Goal: Task Accomplishment & Management: Manage account settings

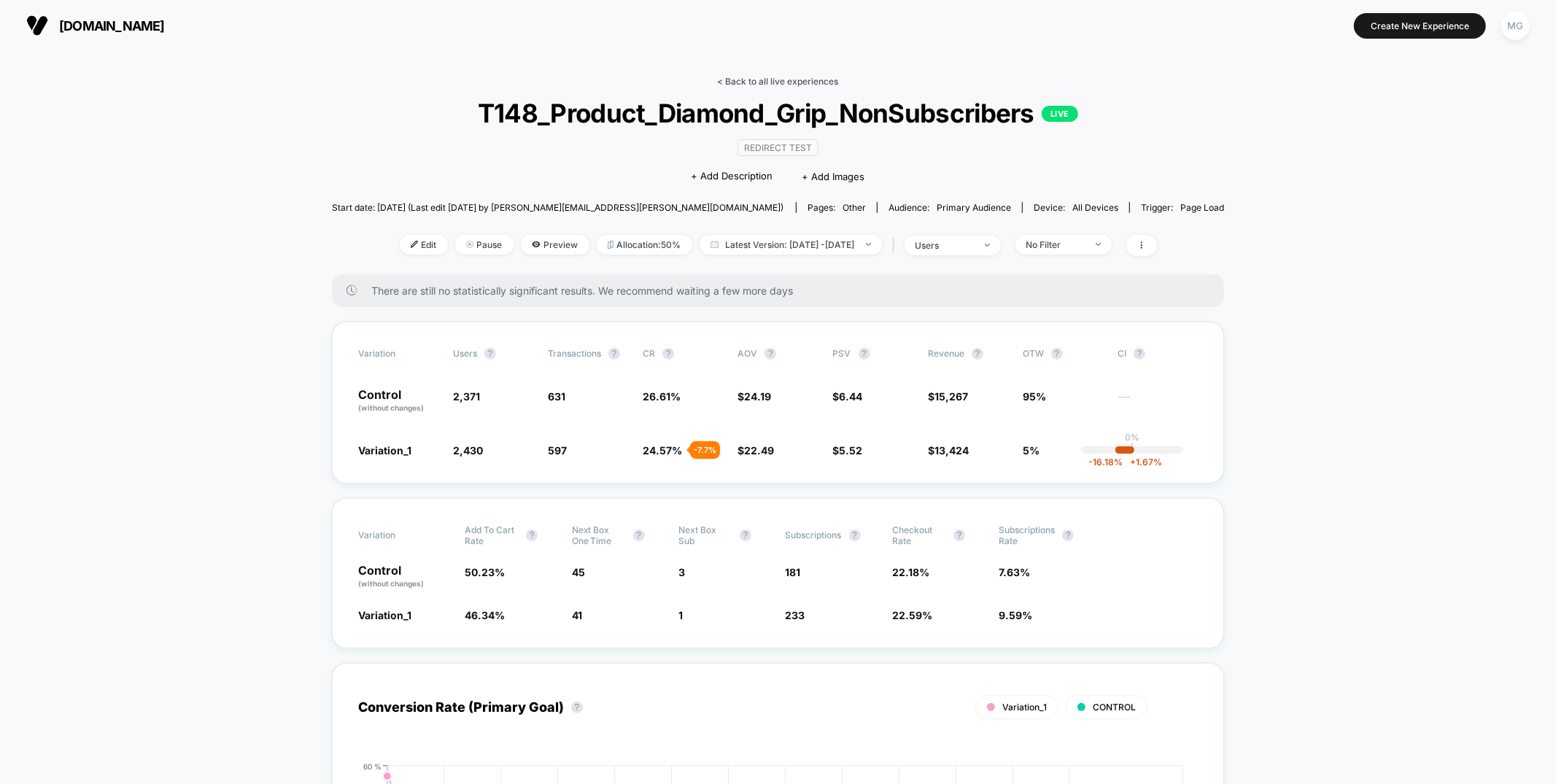
click at [758, 79] on link "< Back to all live experiences" at bounding box center [779, 81] width 121 height 11
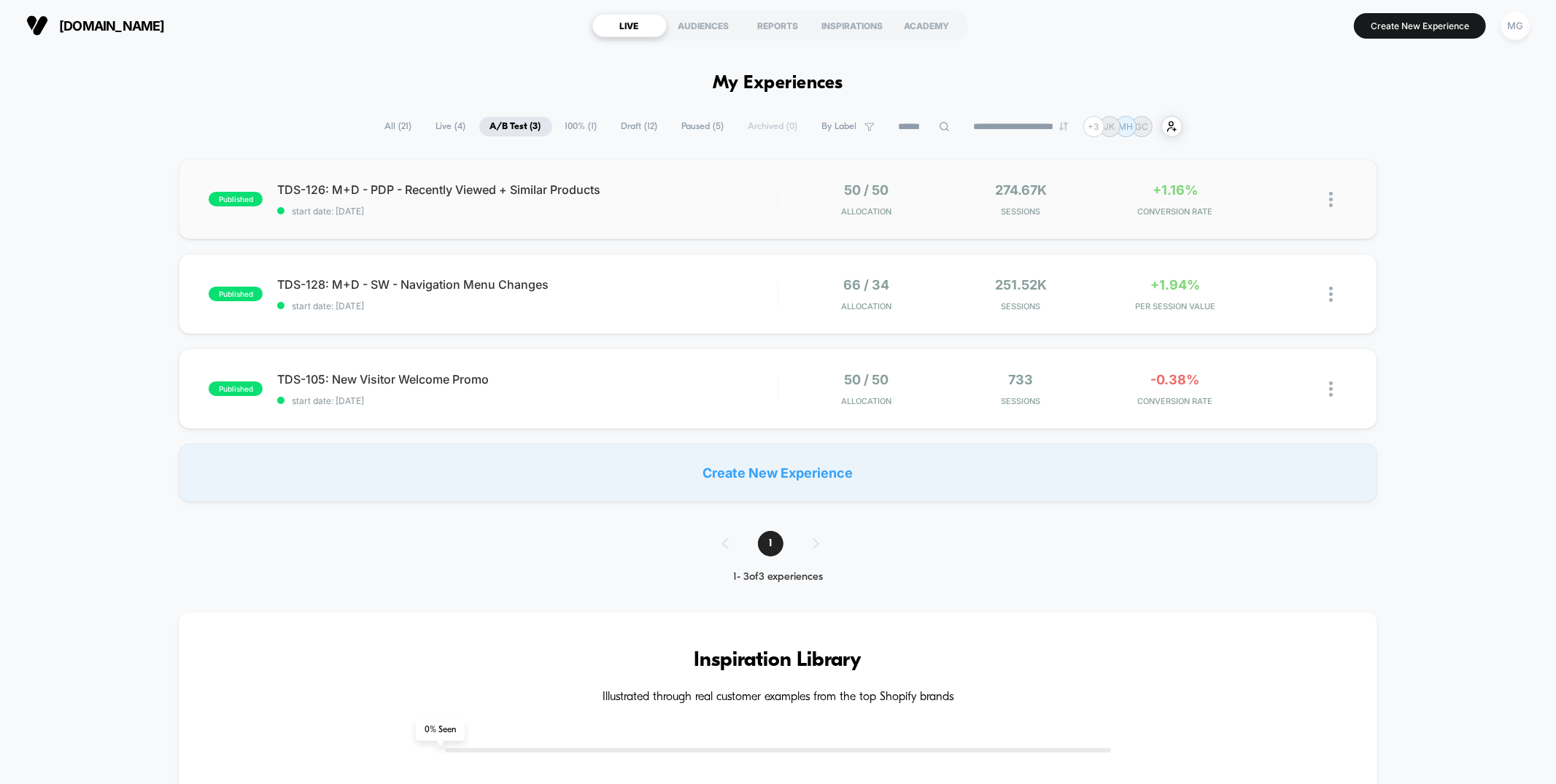
click at [670, 232] on div "published TDS-126: M+D - PDP - Recently Viewed + Similar Products start date: 8…" at bounding box center [777, 199] width 1198 height 80
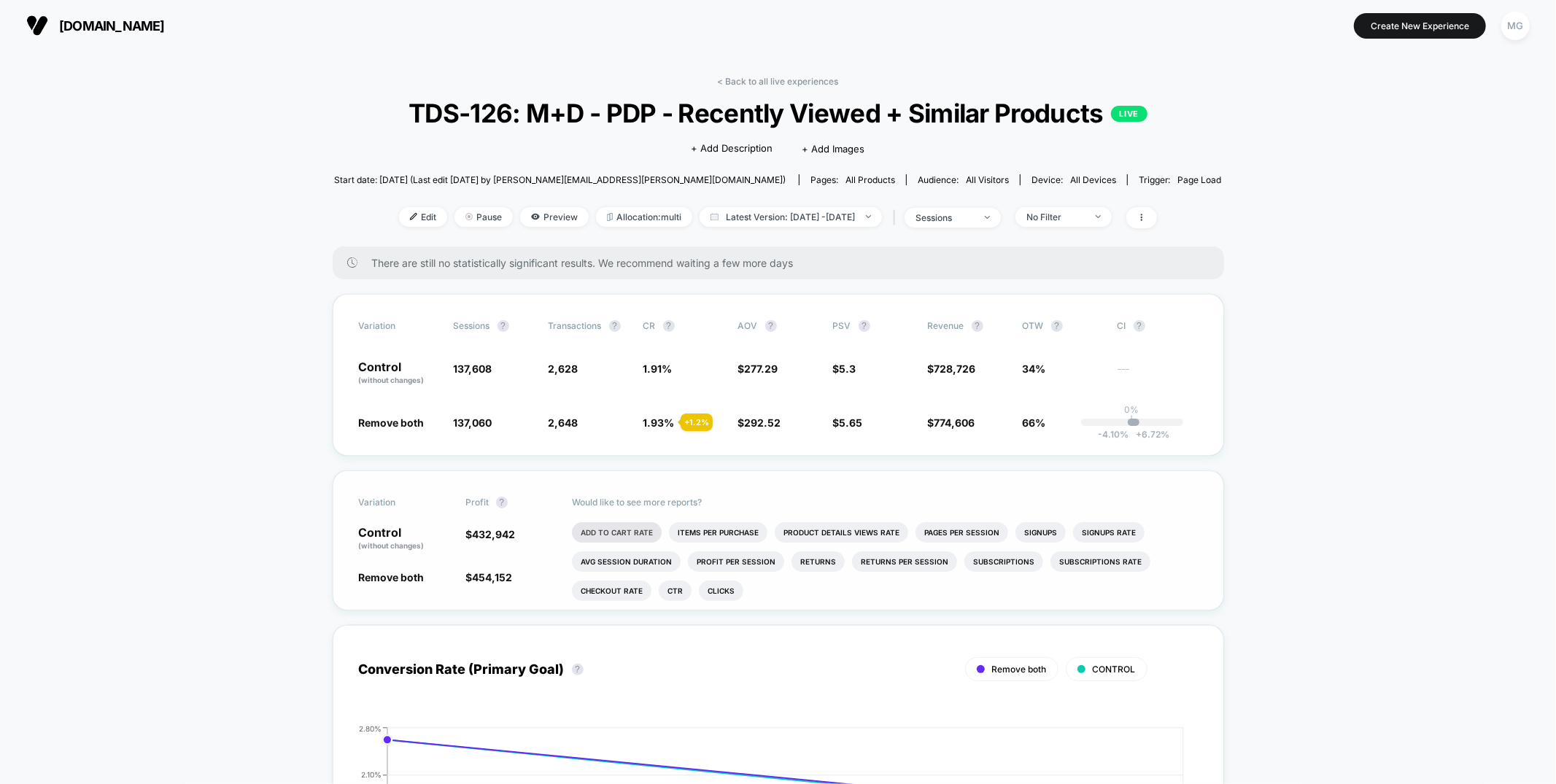
click at [624, 543] on li "Add To Cart Rate" at bounding box center [617, 532] width 90 height 20
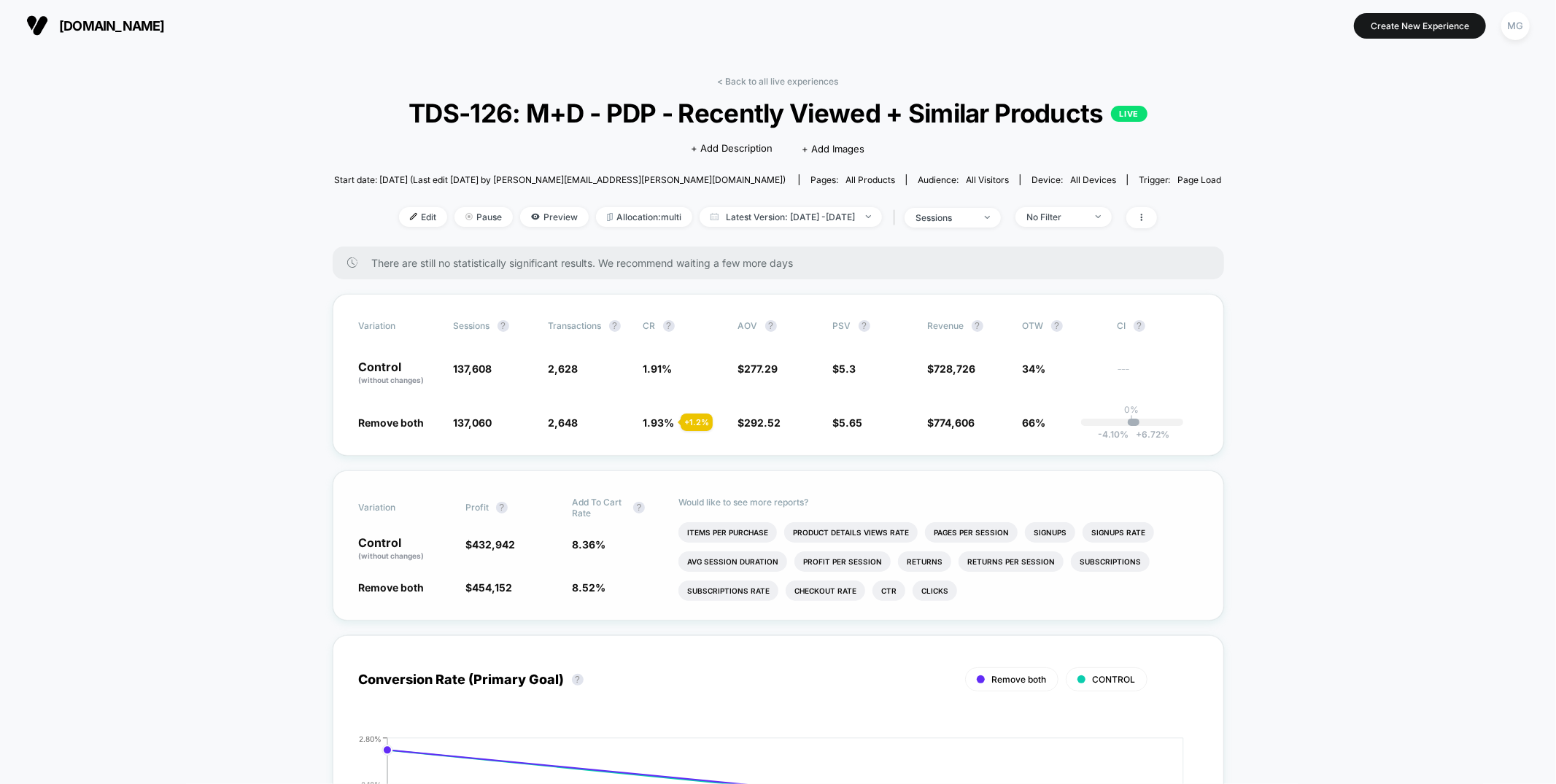
click at [1091, 236] on div "< Back to all live experiences TDS-126: M+D - PDP - Recently Viewed + Similar P…" at bounding box center [778, 161] width 888 height 171
click at [1038, 227] on div "No Filter" at bounding box center [1060, 217] width 104 height 20
click at [1001, 228] on span "sessions" at bounding box center [952, 218] width 96 height 20
click at [958, 333] on span "Sessions with impressions" at bounding box center [971, 334] width 123 height 12
click at [953, 394] on button "Save" at bounding box center [972, 404] width 173 height 24
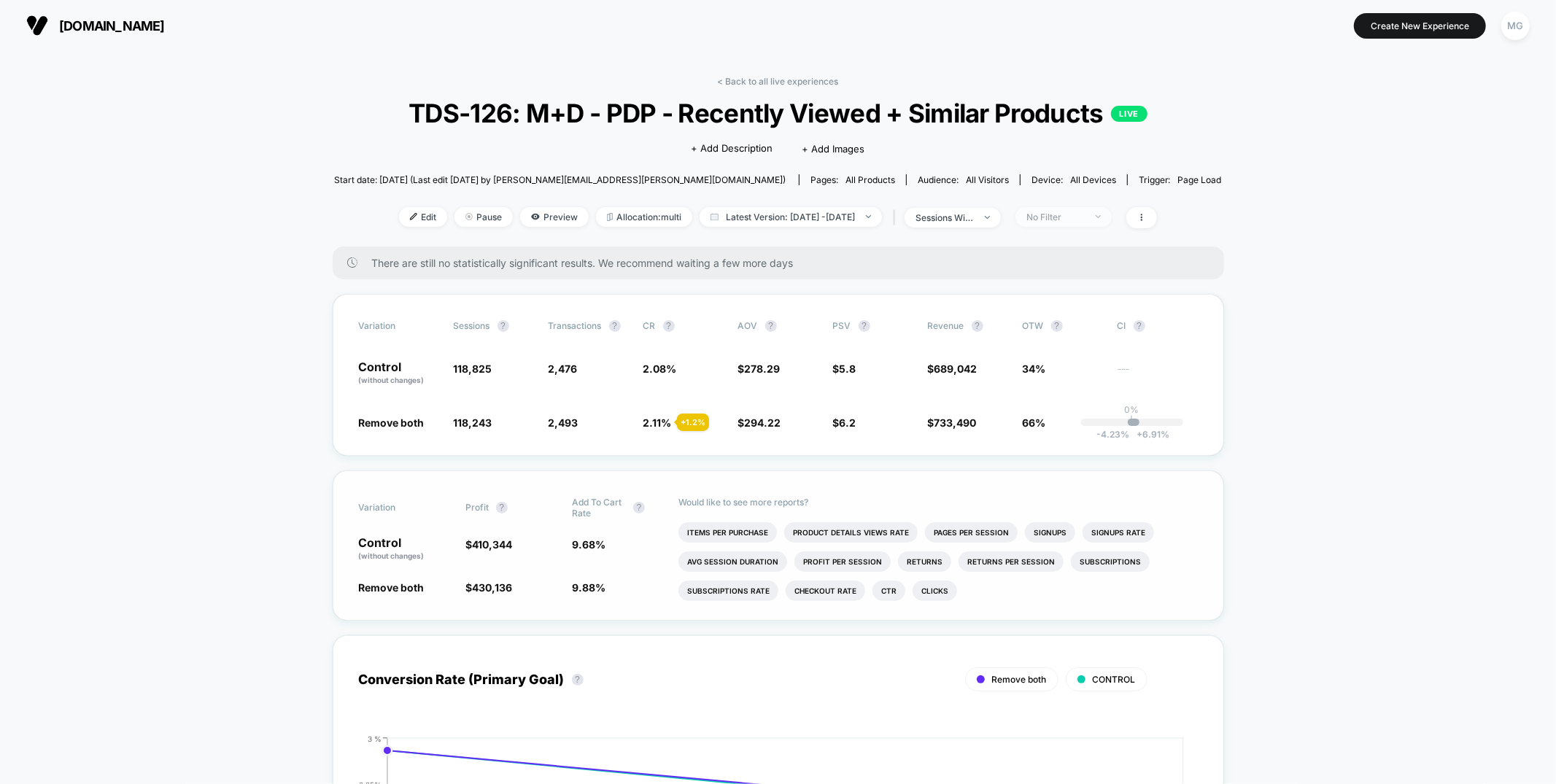
click at [1056, 222] on div "No Filter" at bounding box center [1055, 217] width 58 height 11
click at [1055, 303] on span "Mobile Visitors" at bounding box center [1080, 302] width 70 height 12
click at [1053, 456] on button "Save" at bounding box center [1089, 460] width 133 height 24
click at [1077, 235] on div "< Back to all live experiences TDS-126: M+D - PDP - Recently Viewed + Similar P…" at bounding box center [778, 161] width 888 height 171
click at [1075, 222] on div "Mobile" at bounding box center [1055, 217] width 58 height 11
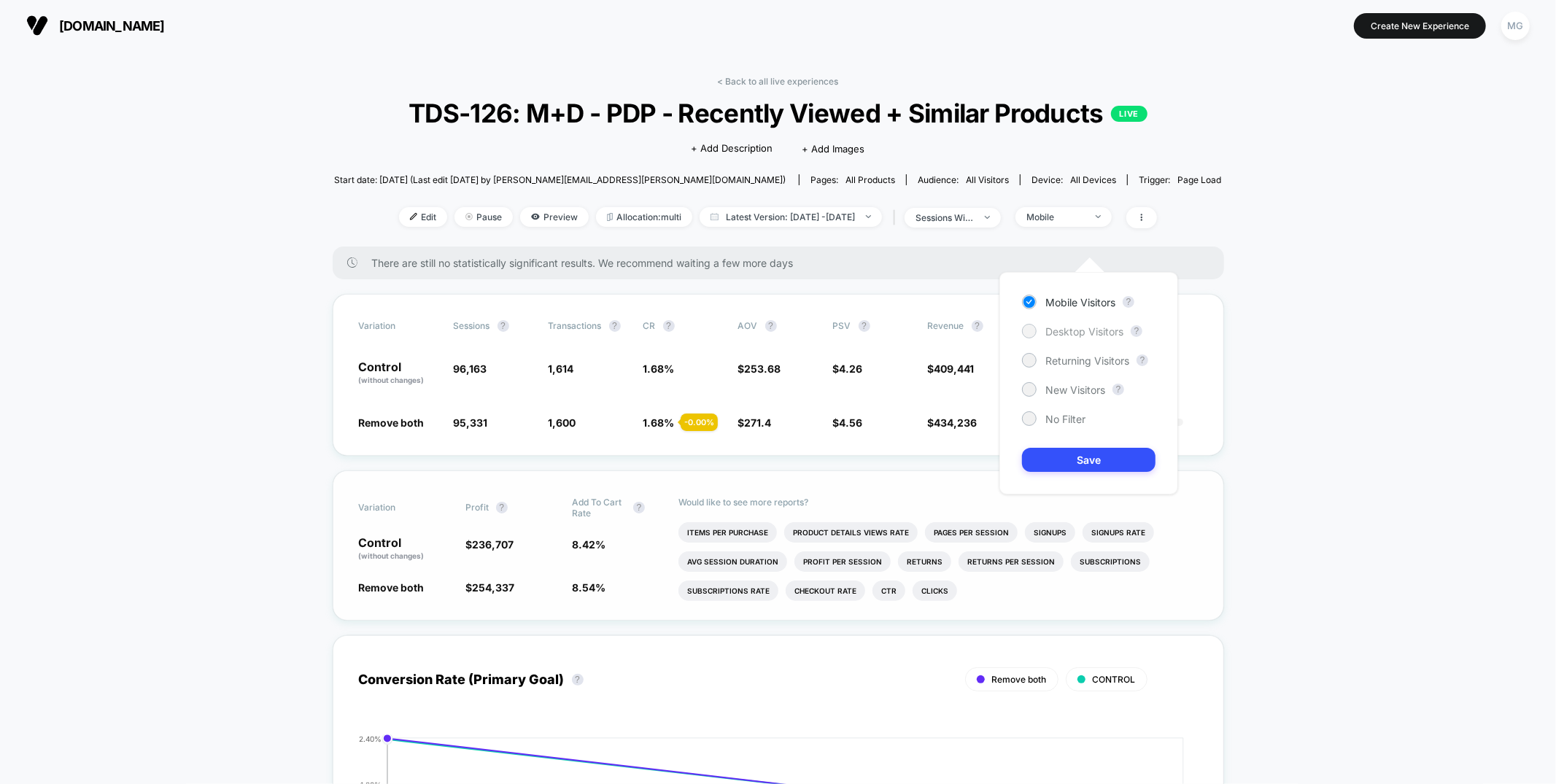
click at [1074, 334] on span "Desktop Visitors" at bounding box center [1084, 331] width 78 height 12
click at [1058, 451] on button "Save" at bounding box center [1089, 460] width 133 height 24
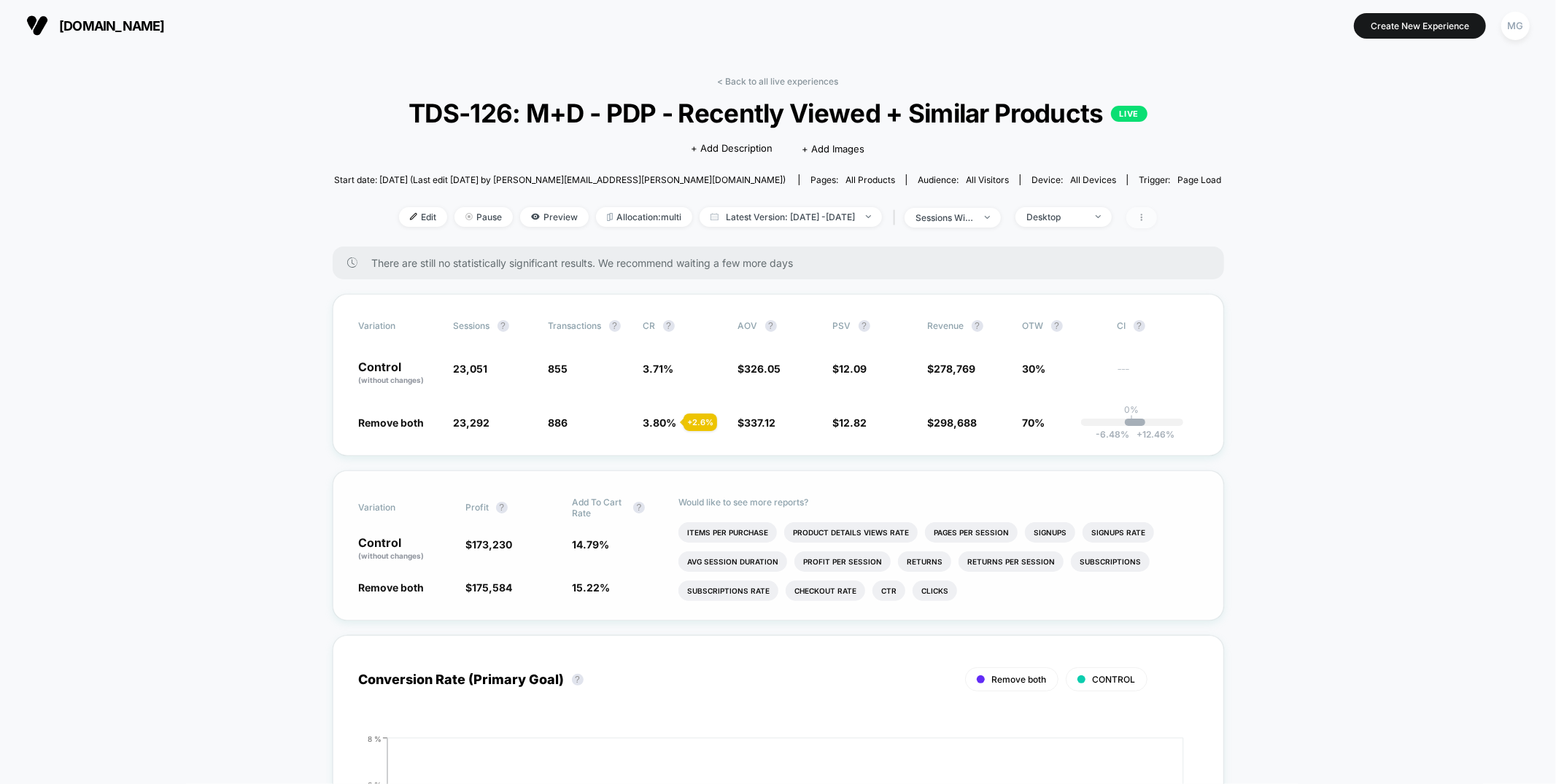
click at [1157, 229] on span at bounding box center [1141, 218] width 30 height 21
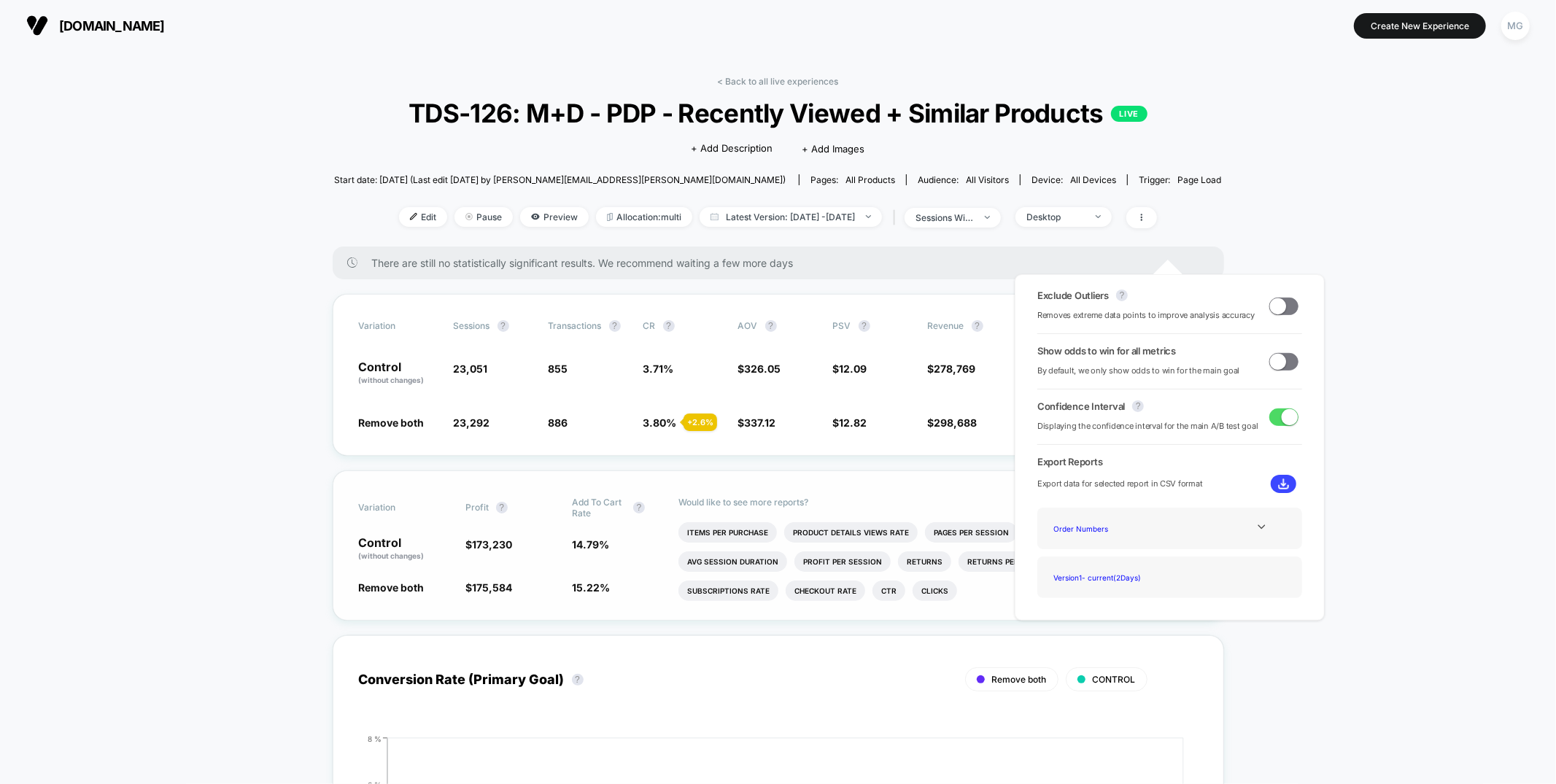
click at [1270, 300] on span at bounding box center [1277, 305] width 16 height 16
click at [1284, 356] on span at bounding box center [1284, 362] width 30 height 17
click at [850, 422] on div "Variation Sessions ? Transactions ? CR ? AOV ? PSV ? Revenue ? OTW ? CI ? Contr…" at bounding box center [779, 375] width 892 height 162
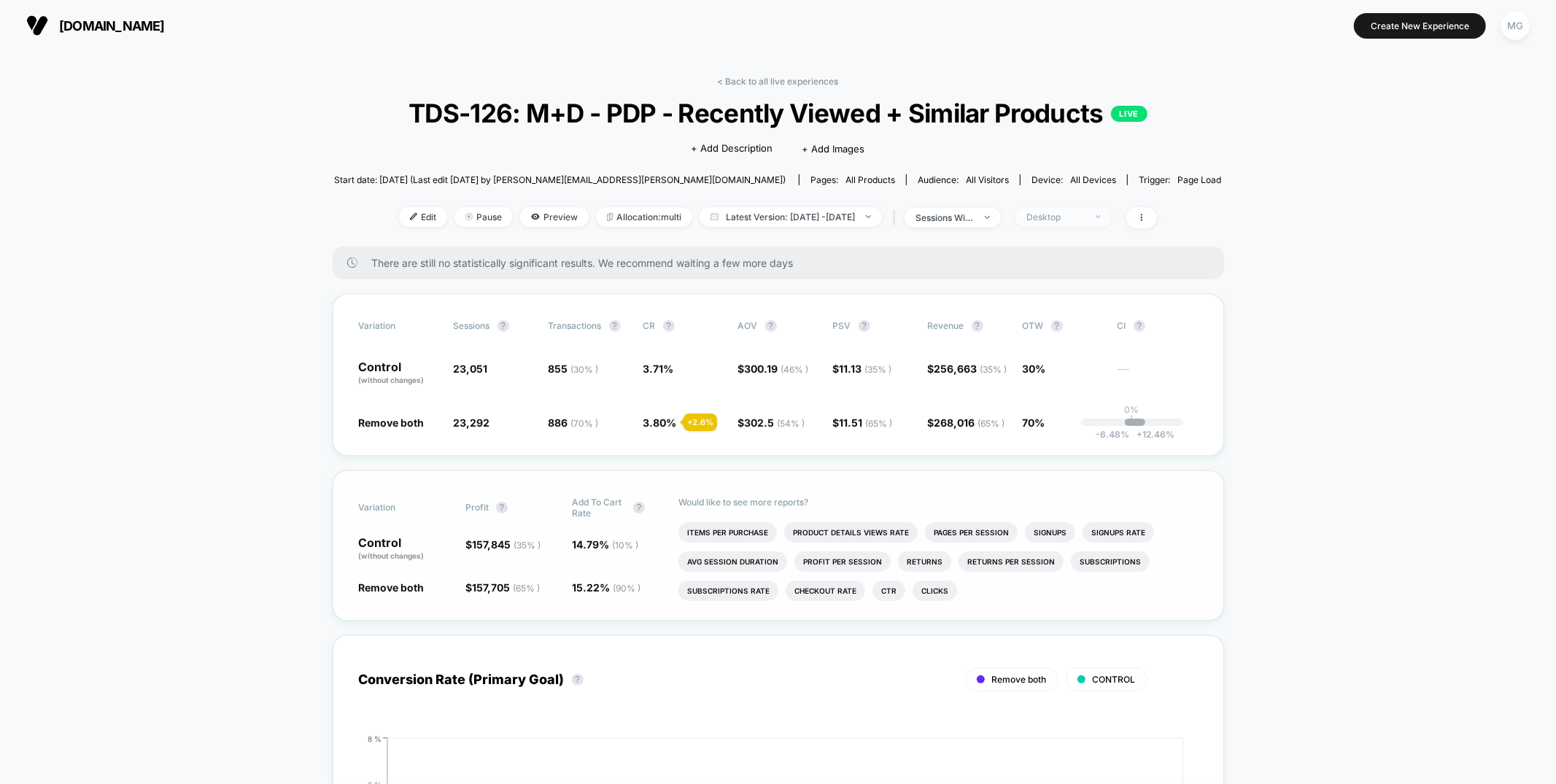
click at [1112, 227] on span "Desktop" at bounding box center [1063, 217] width 96 height 20
click at [1075, 393] on span "New Visitors" at bounding box center [1075, 390] width 60 height 12
click at [1064, 463] on button "Save" at bounding box center [1089, 460] width 133 height 24
click at [1085, 222] on div "New Visitors" at bounding box center [1055, 217] width 58 height 11
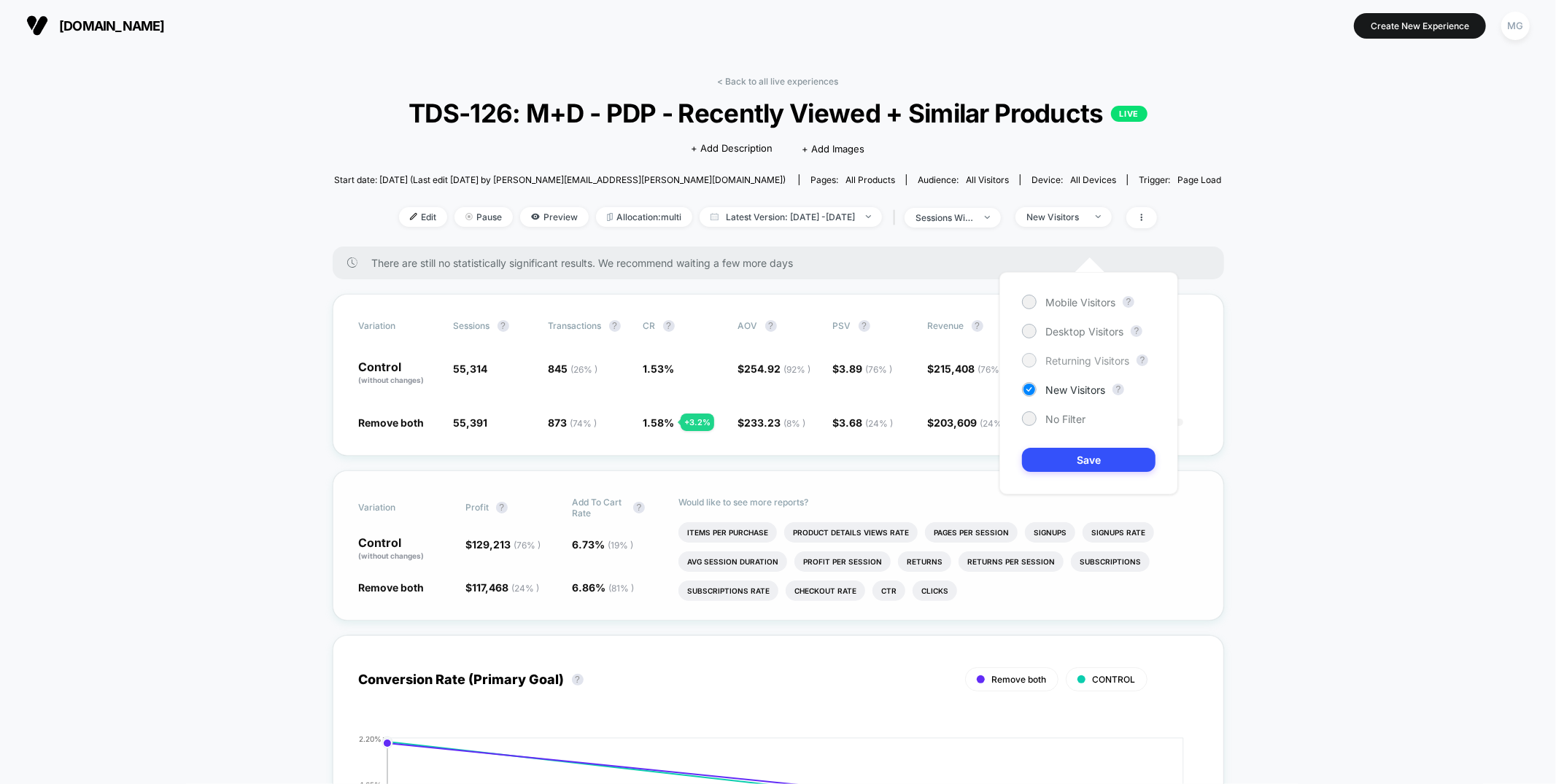
click at [1067, 356] on span "Returning Visitors" at bounding box center [1087, 361] width 84 height 12
click at [1043, 460] on button "Save" at bounding box center [1089, 460] width 133 height 24
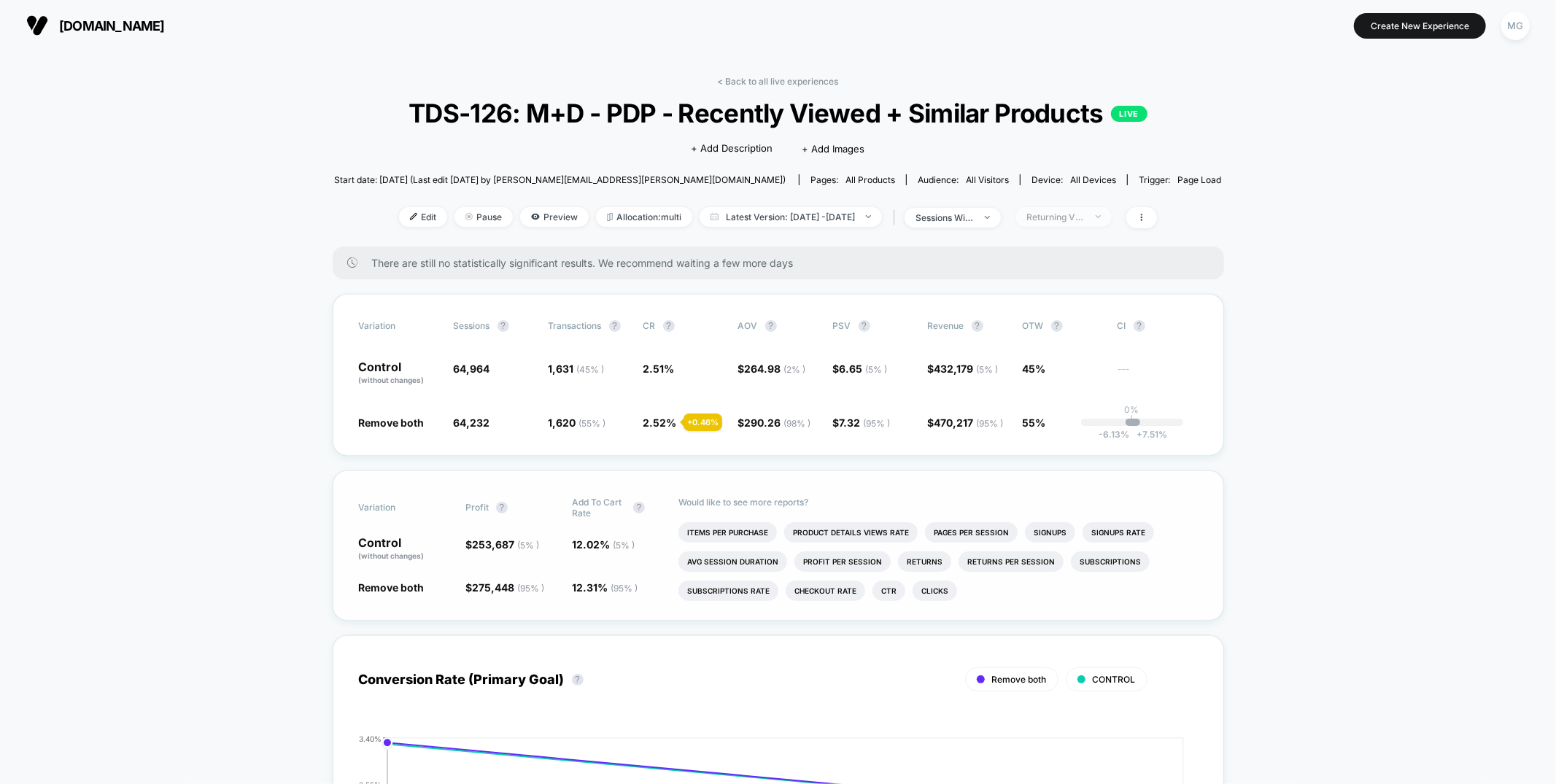
click at [1112, 227] on span "Returning Visitors" at bounding box center [1063, 217] width 96 height 20
click at [1055, 424] on span "No Filter" at bounding box center [1065, 419] width 40 height 12
click at [1063, 462] on button "Save" at bounding box center [1089, 460] width 133 height 24
